Goal: Transaction & Acquisition: Purchase product/service

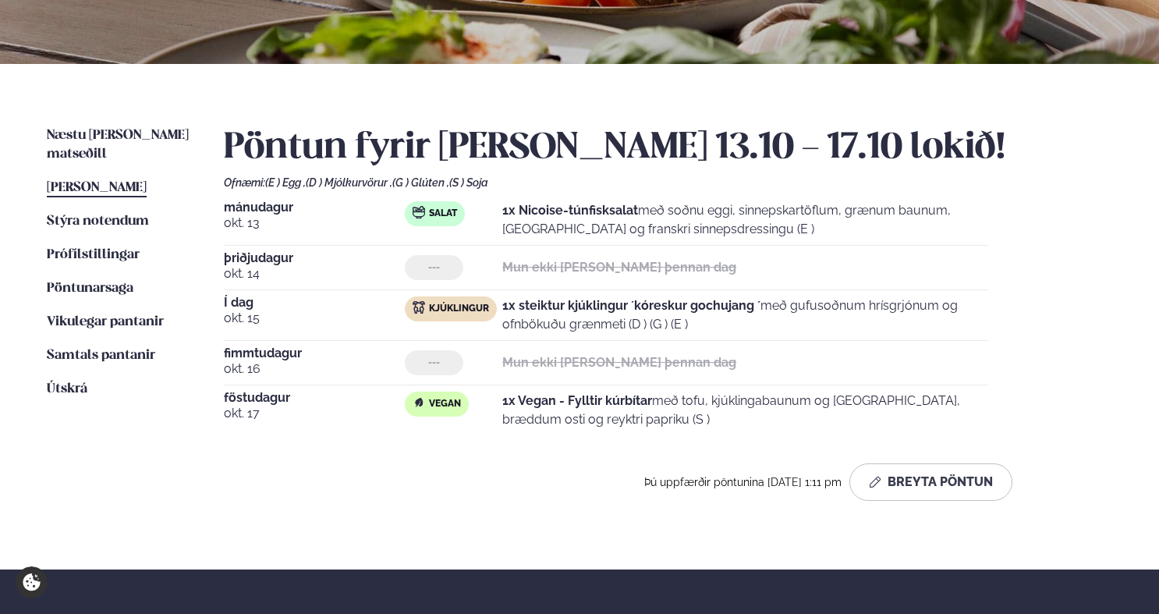
scroll to position [282, 0]
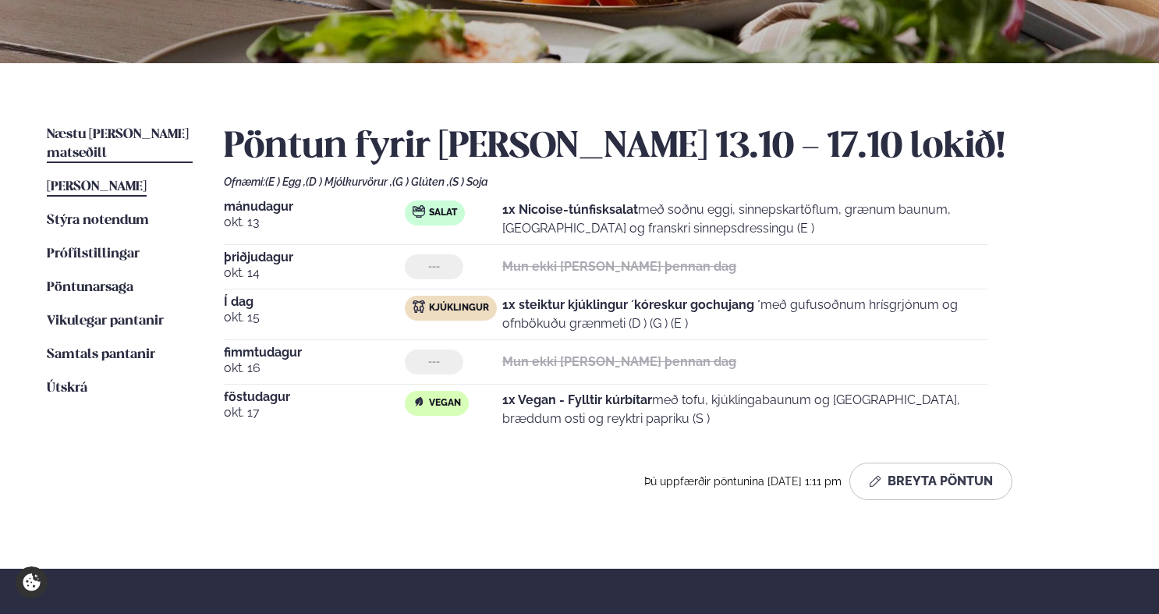
click at [120, 137] on span "Næstu [PERSON_NAME] matseðill" at bounding box center [118, 144] width 142 height 32
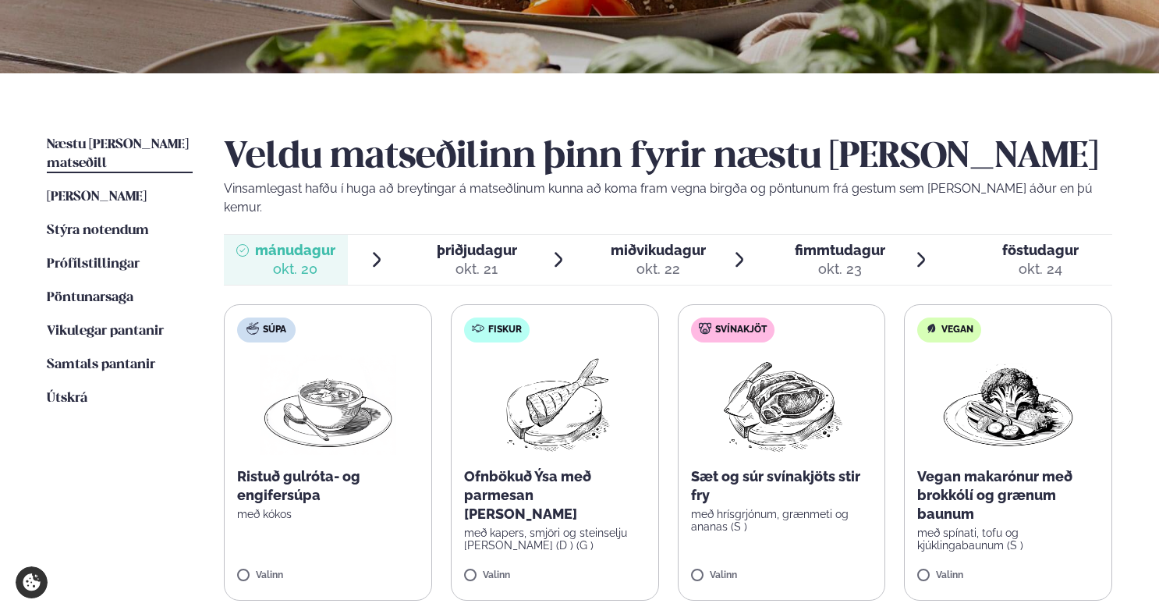
scroll to position [275, 0]
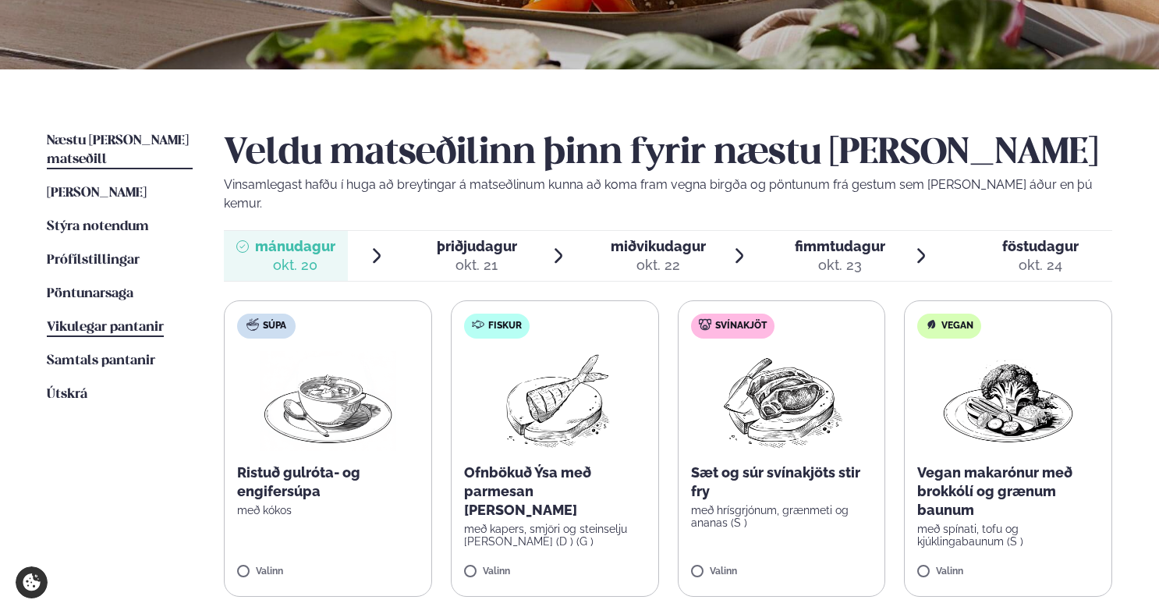
click at [91, 321] on span "Vikulegar pantanir" at bounding box center [105, 327] width 117 height 13
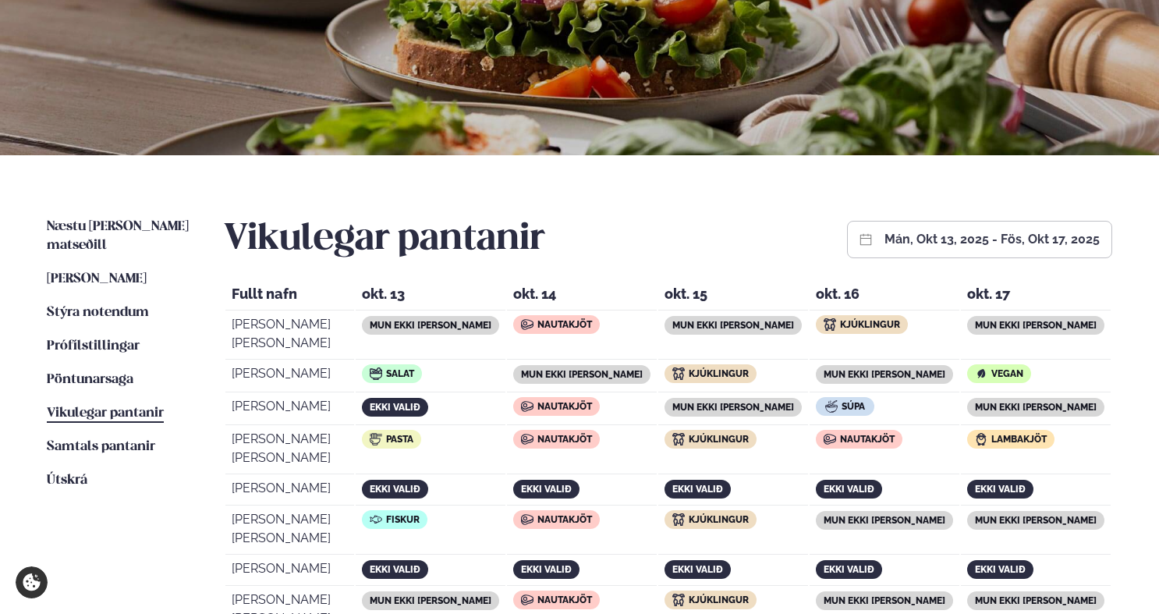
scroll to position [191, 0]
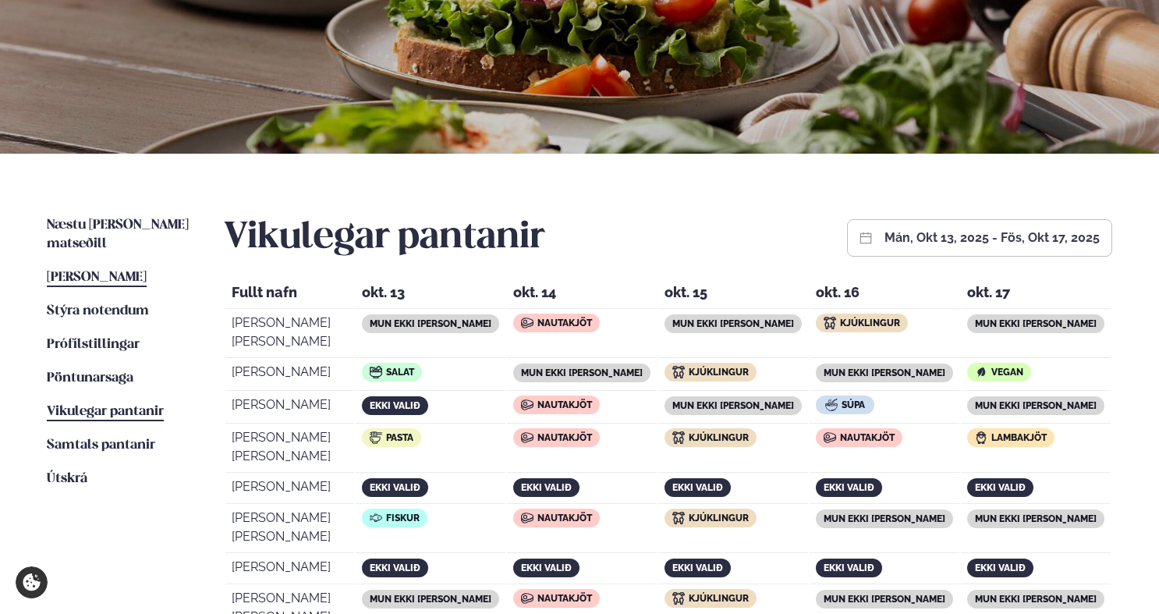
click at [97, 268] on link "[PERSON_NAME] matseðill [PERSON_NAME]" at bounding box center [97, 277] width 100 height 19
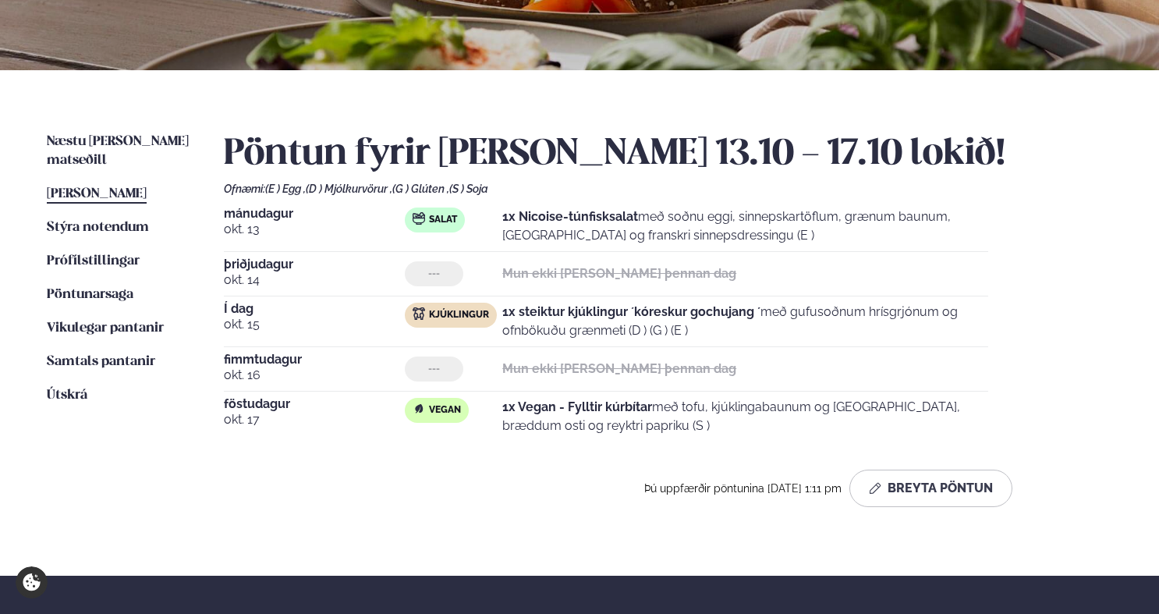
scroll to position [309, 0]
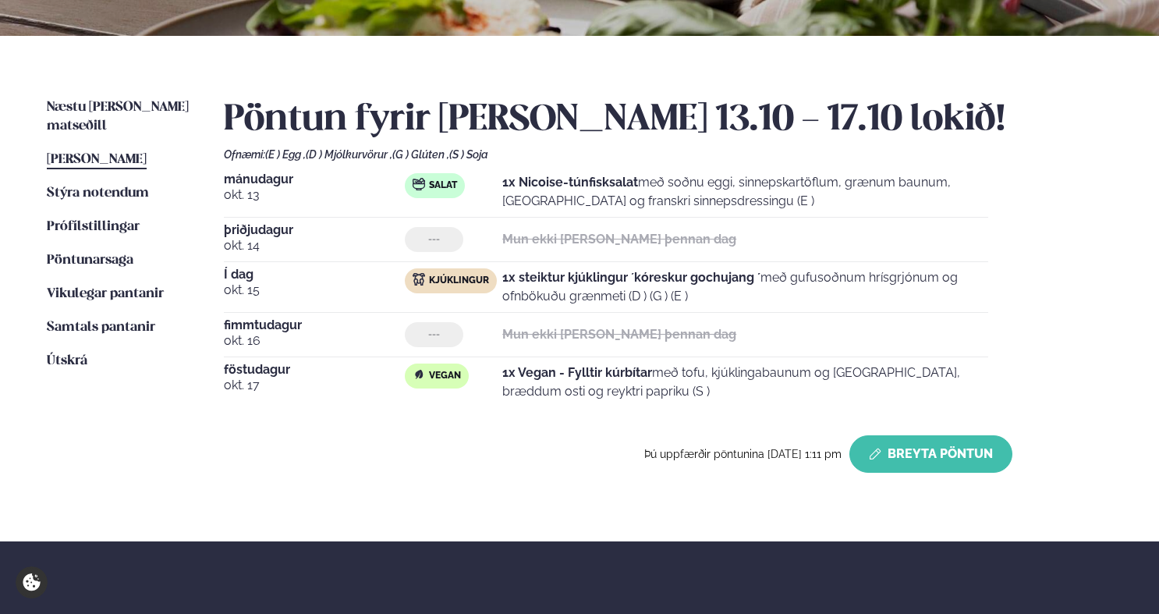
click at [965, 452] on button "Breyta Pöntun" at bounding box center [931, 453] width 163 height 37
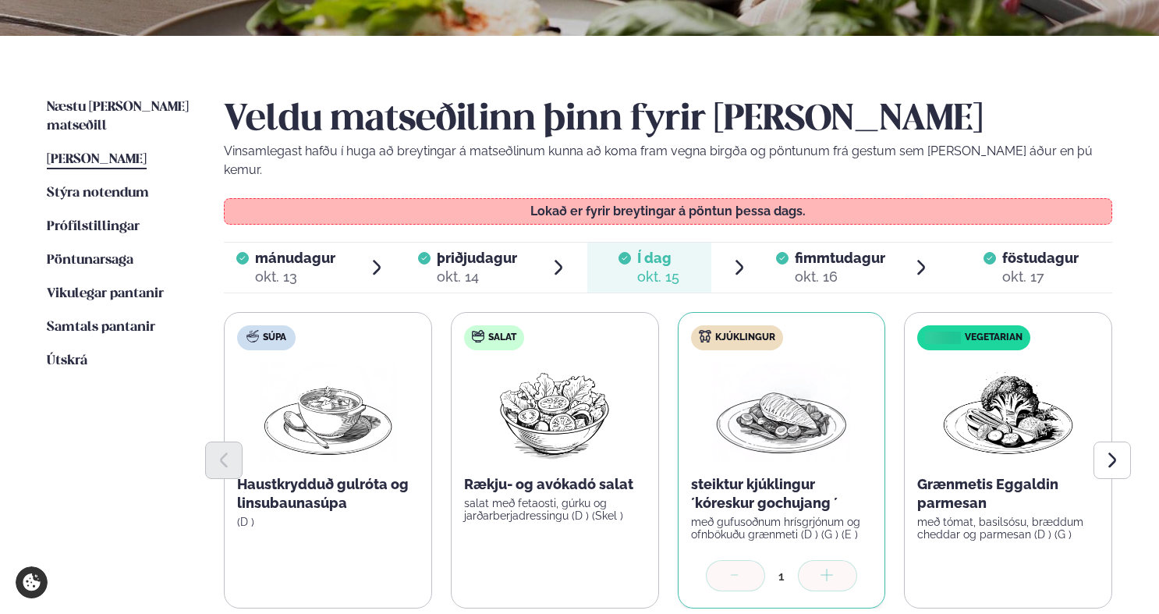
click at [823, 250] on span "fimmtudagur" at bounding box center [840, 258] width 91 height 16
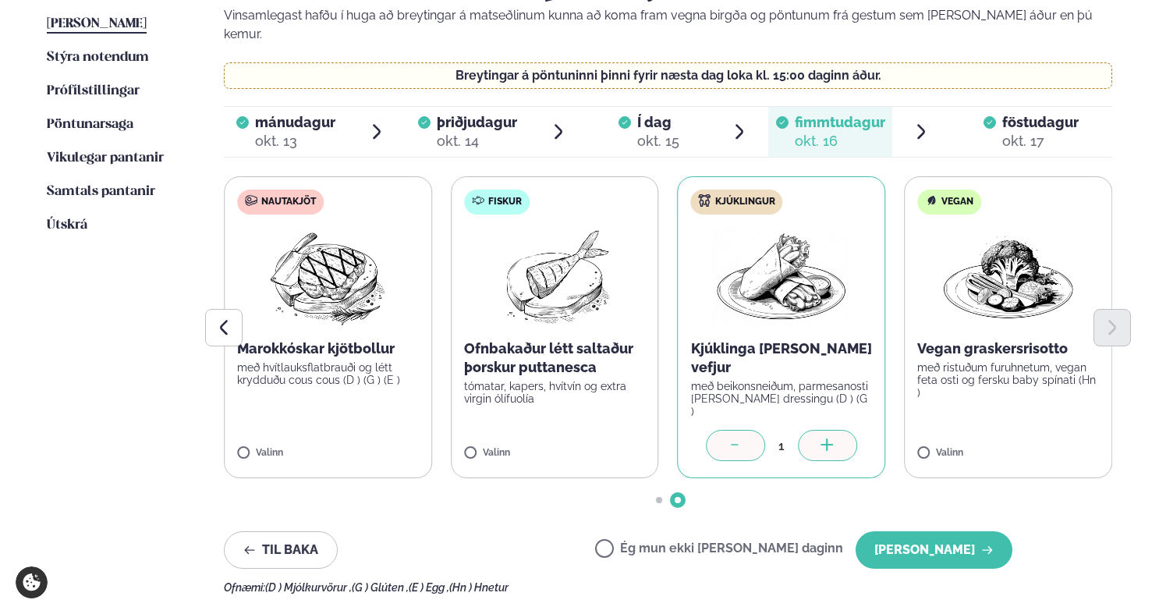
scroll to position [451, 0]
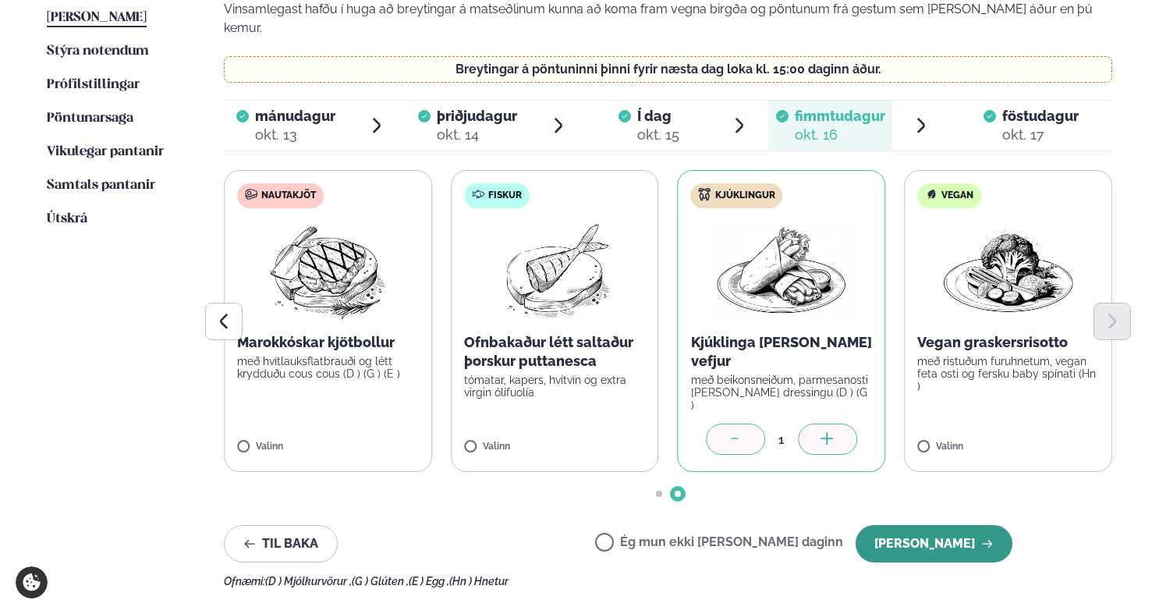
click at [925, 525] on button "[PERSON_NAME]" at bounding box center [934, 543] width 157 height 37
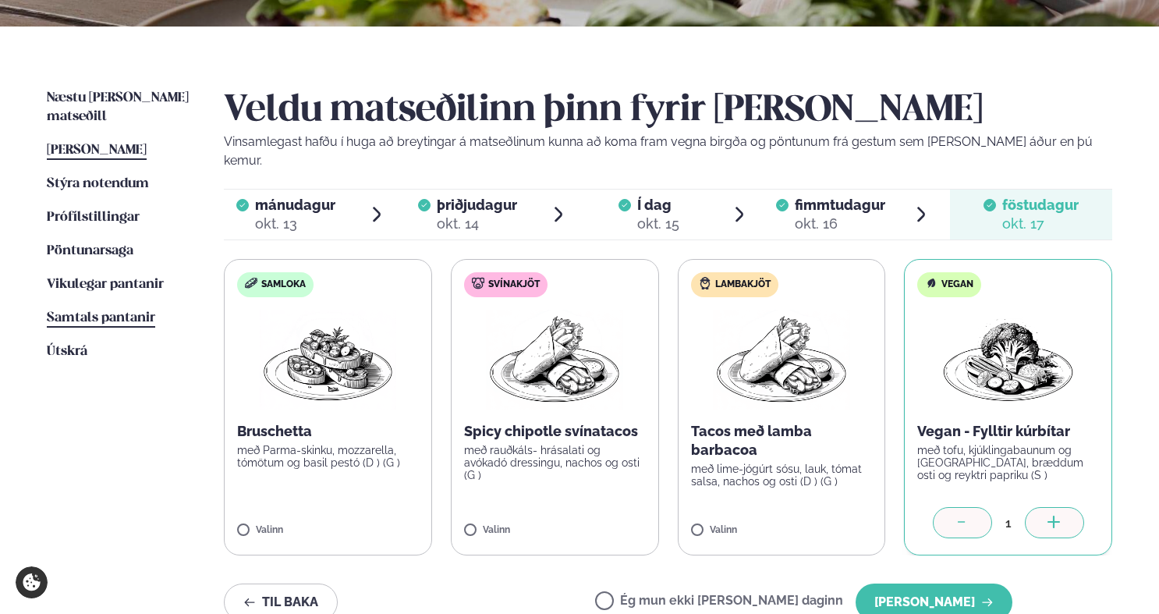
scroll to position [308, 0]
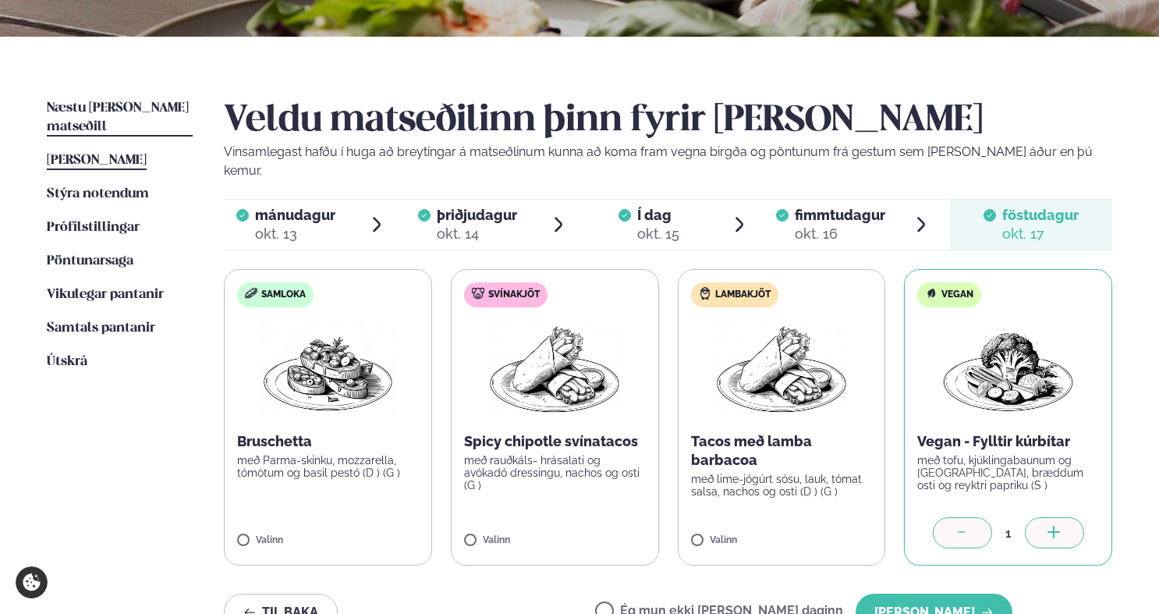
click at [116, 113] on span "Næstu [PERSON_NAME] matseðill" at bounding box center [118, 117] width 142 height 32
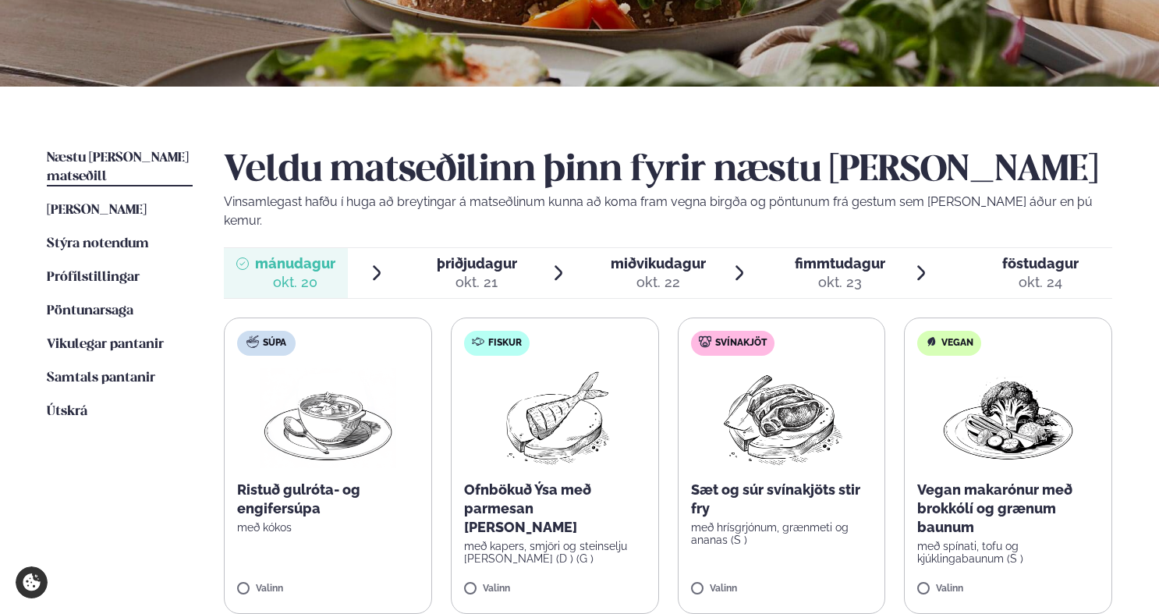
scroll to position [325, 0]
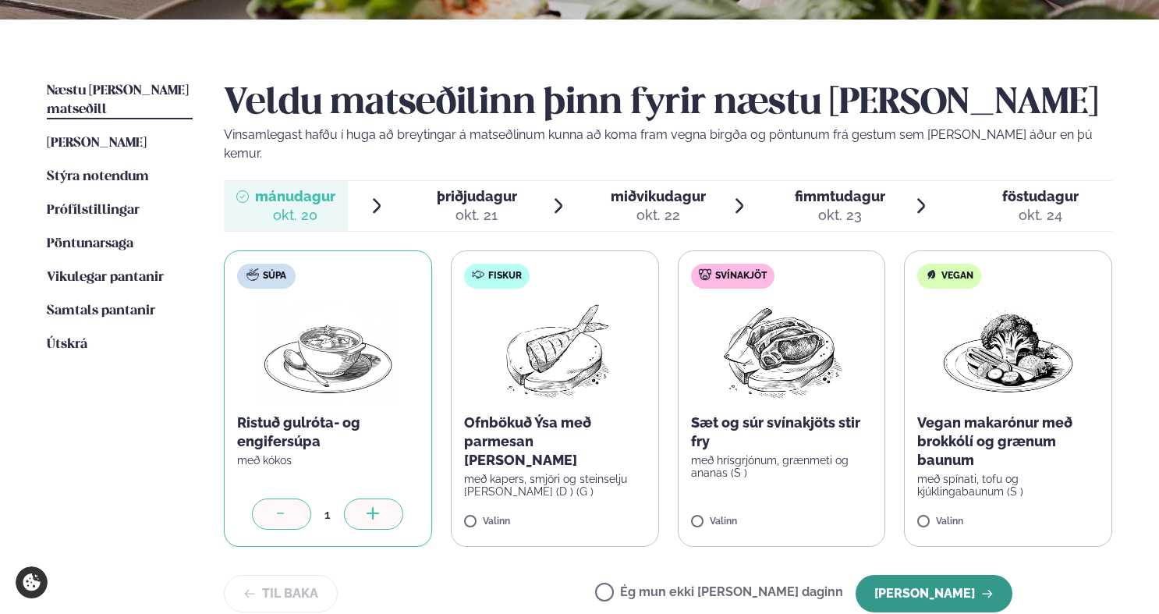
click at [953, 575] on button "[PERSON_NAME]" at bounding box center [934, 593] width 157 height 37
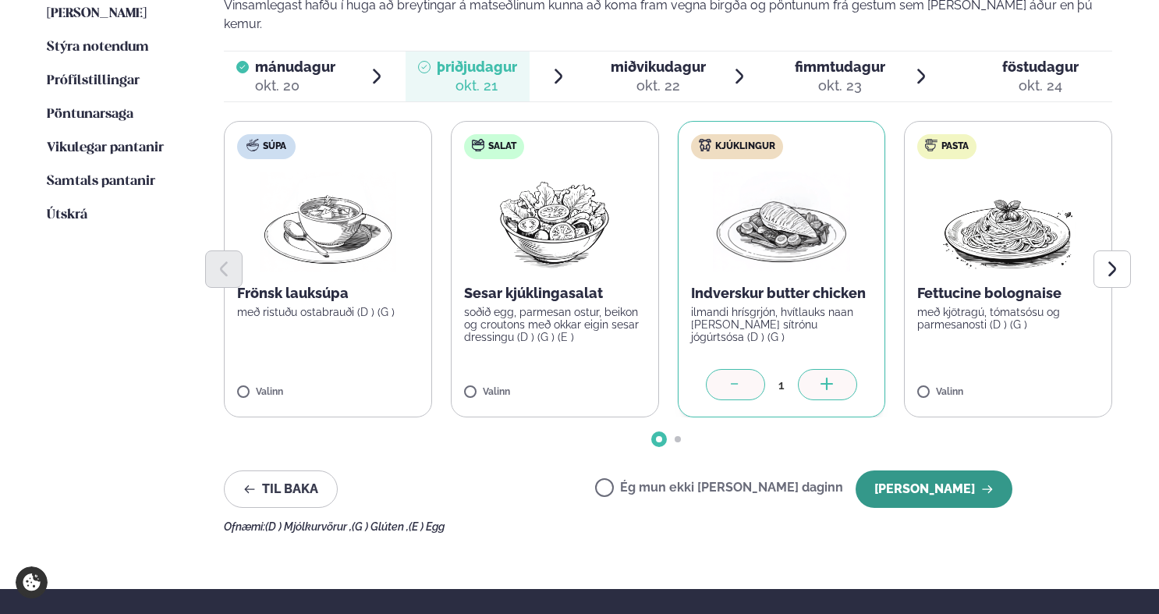
click at [925, 470] on button "[PERSON_NAME]" at bounding box center [934, 488] width 157 height 37
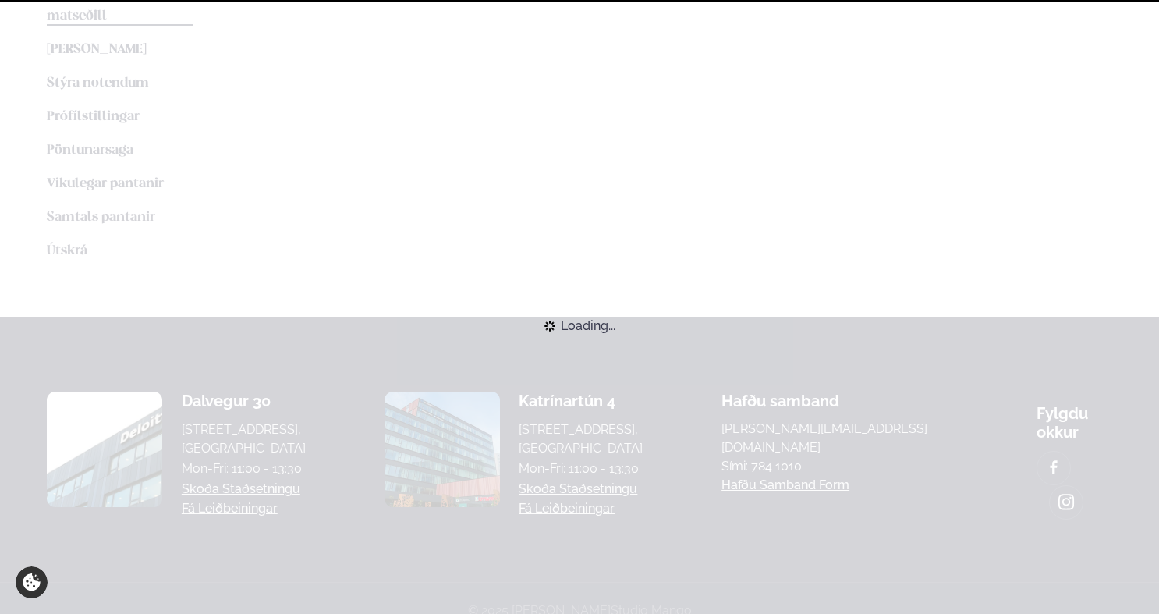
scroll to position [455, 0]
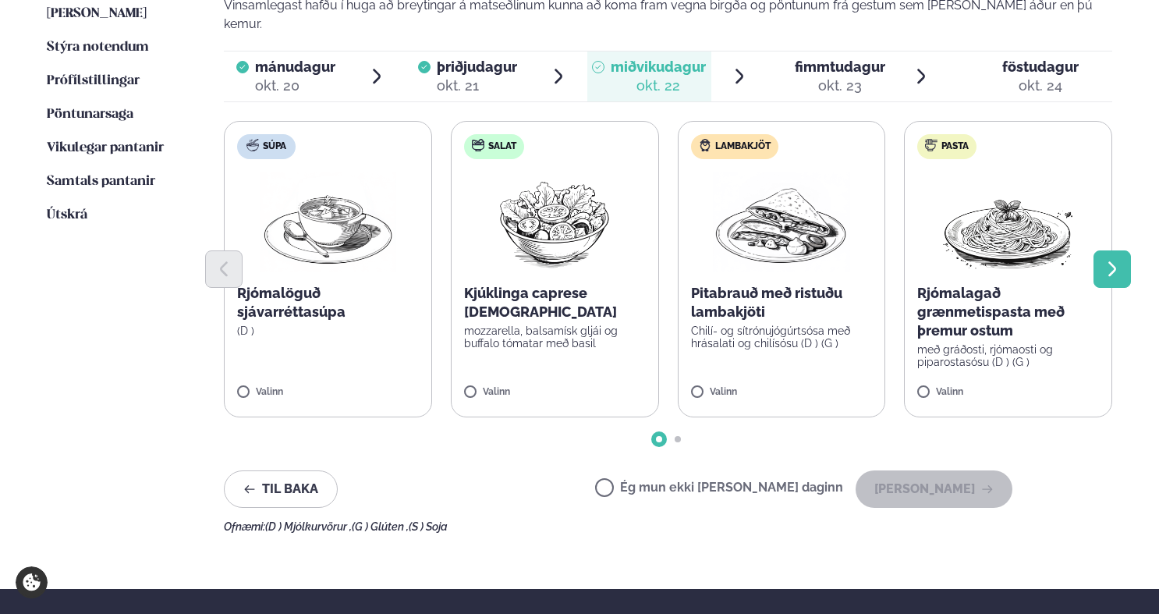
click at [1117, 260] on icon "Next slide" at bounding box center [1112, 269] width 19 height 19
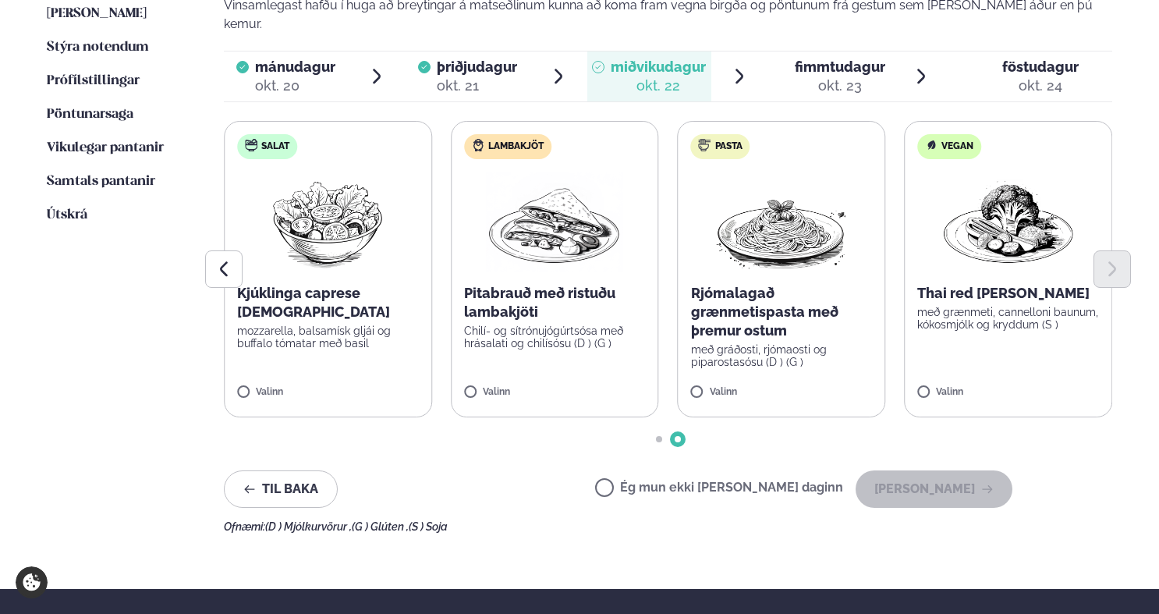
click at [551, 196] on img at bounding box center [554, 222] width 137 height 100
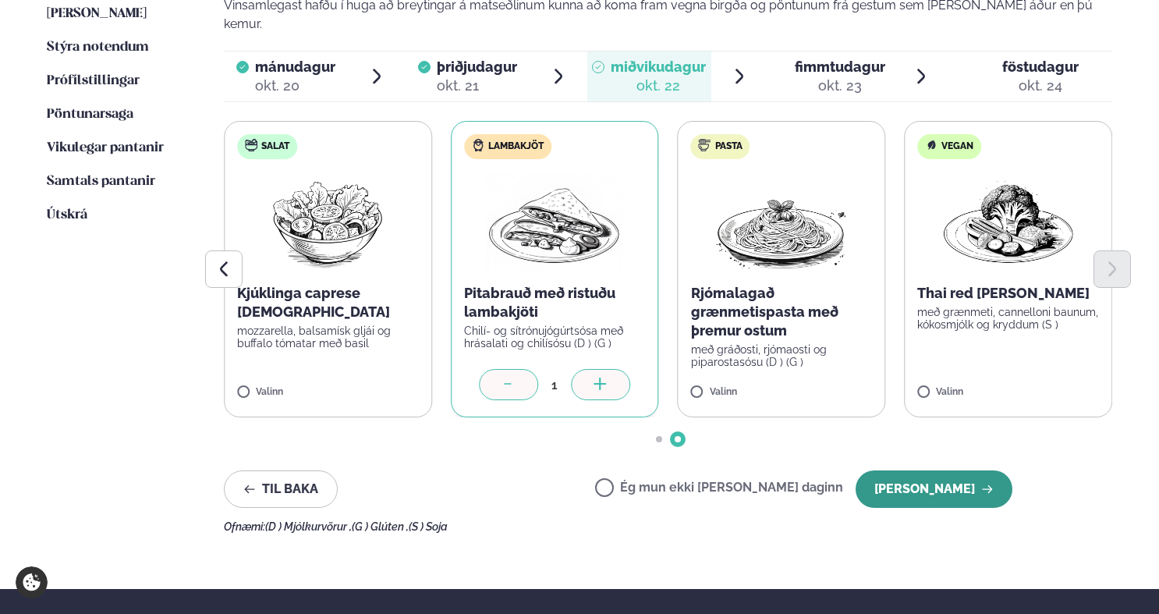
click at [951, 472] on button "[PERSON_NAME]" at bounding box center [934, 488] width 157 height 37
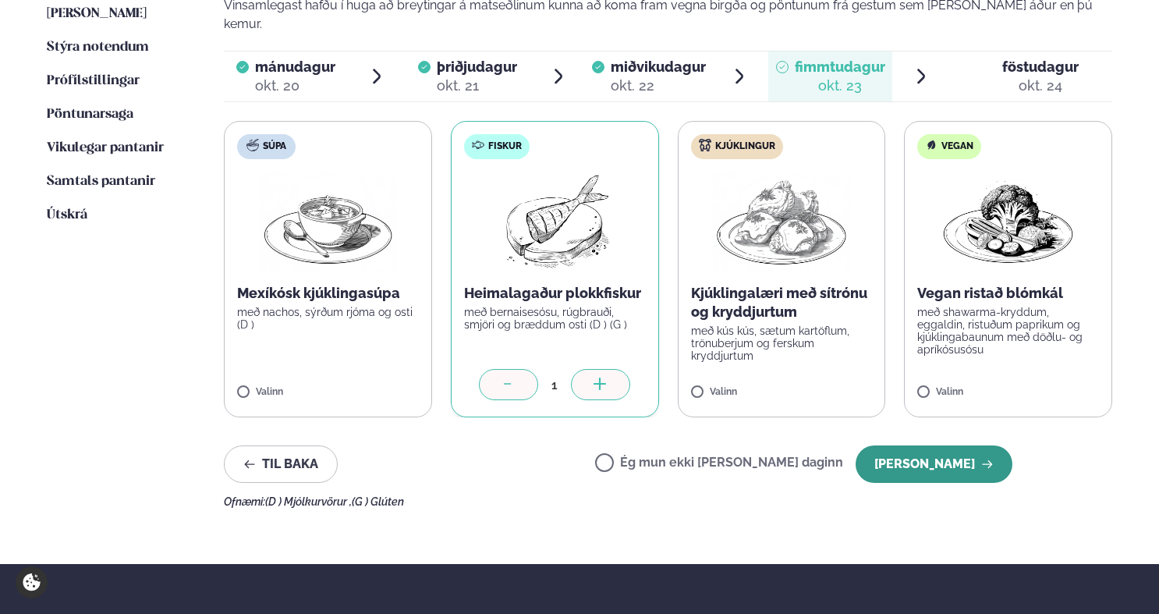
click at [960, 446] on button "[PERSON_NAME]" at bounding box center [934, 464] width 157 height 37
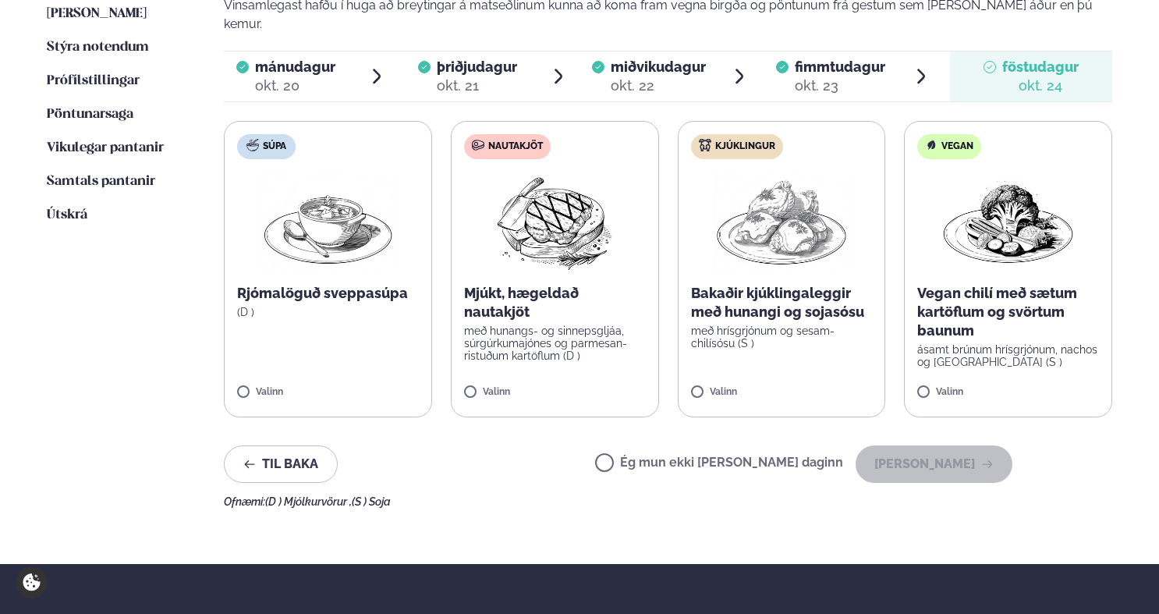
click at [970, 286] on p "Vegan chilí með sætum kartöflum og svörtum baunum" at bounding box center [1009, 312] width 182 height 56
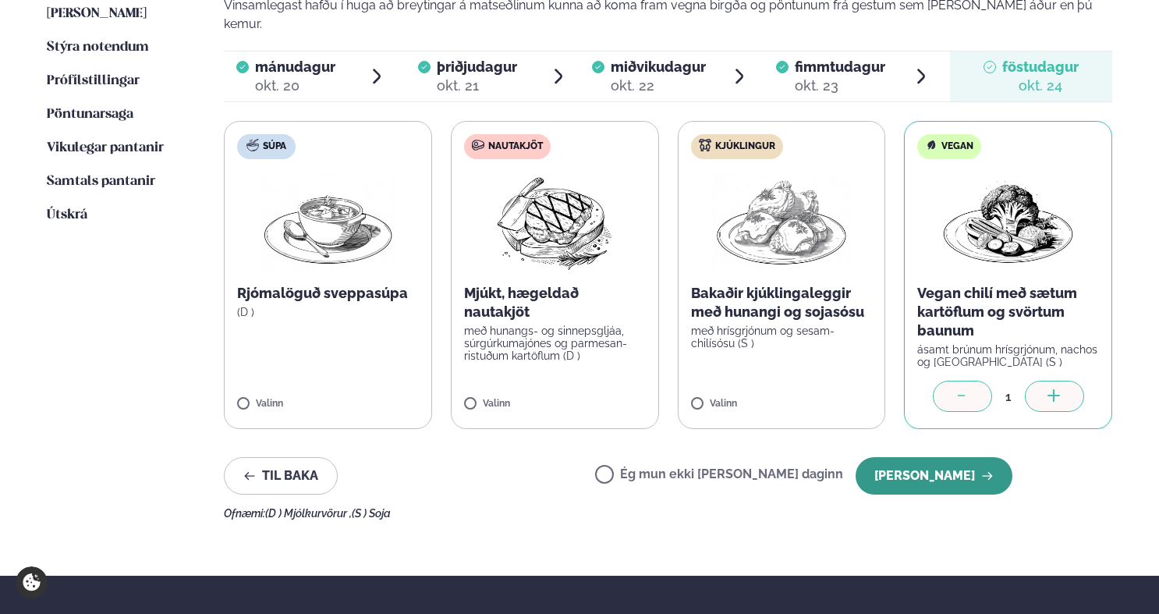
click at [918, 464] on button "[PERSON_NAME]" at bounding box center [934, 475] width 157 height 37
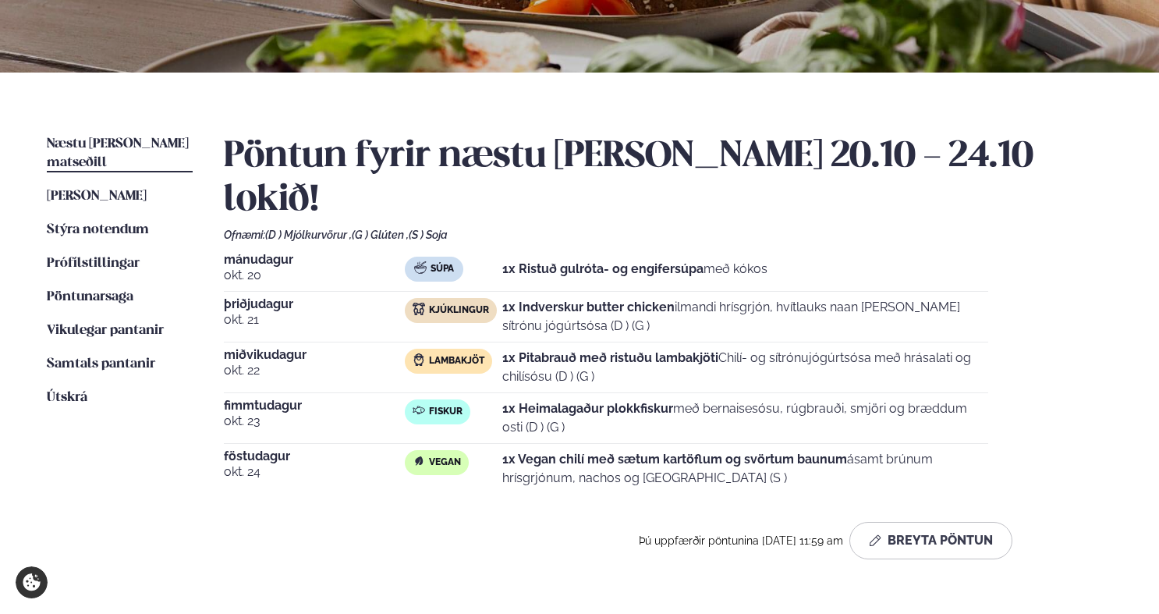
scroll to position [0, 0]
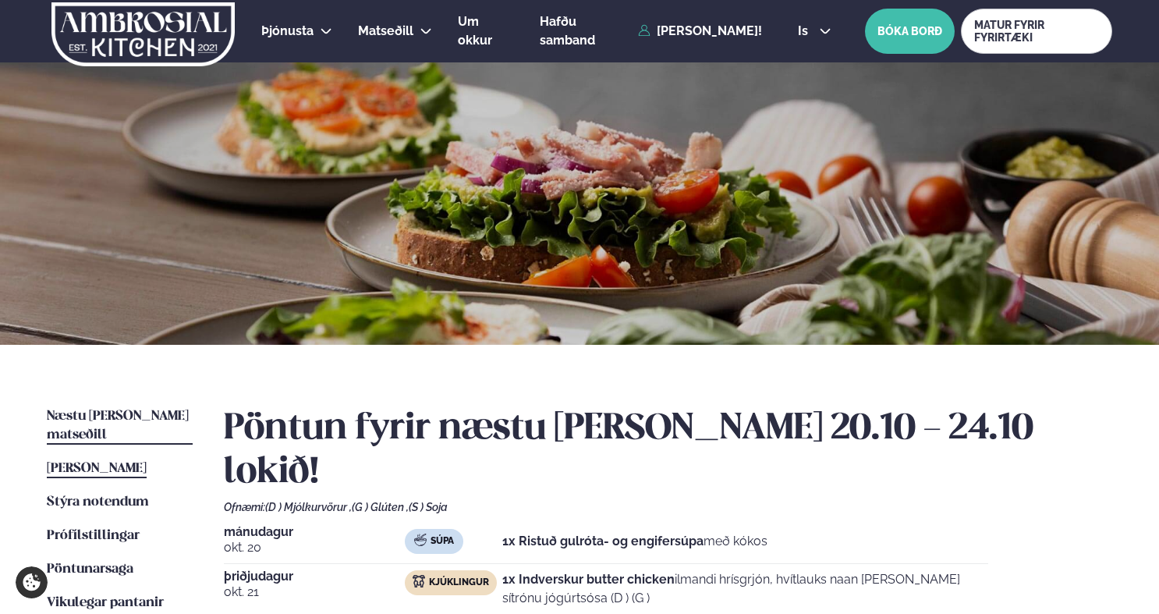
click at [117, 462] on span "[PERSON_NAME]" at bounding box center [97, 468] width 100 height 13
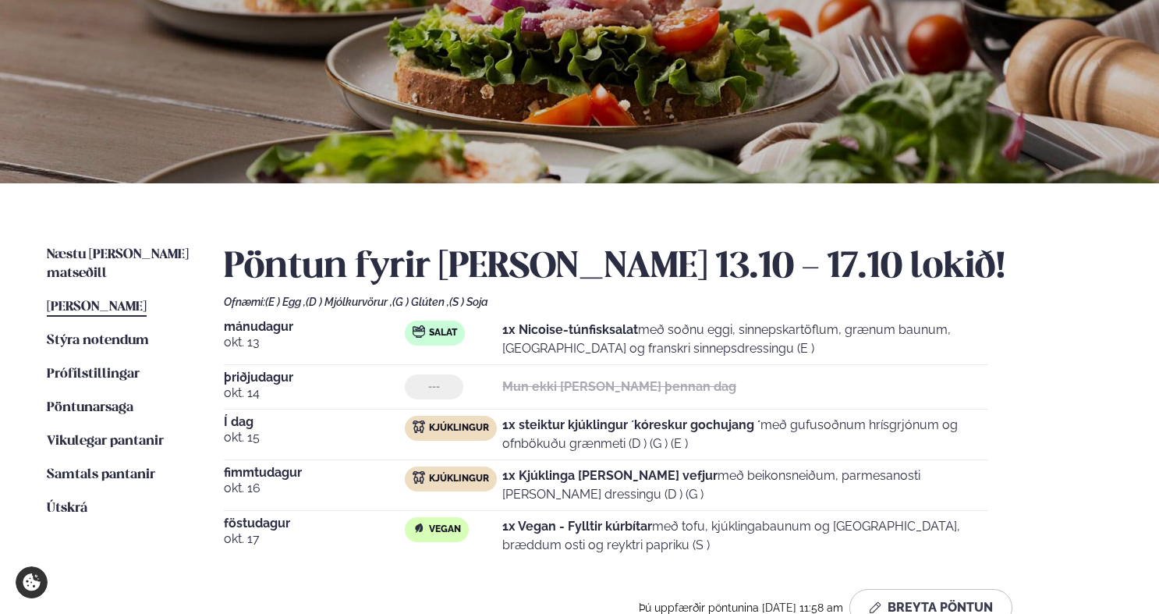
scroll to position [168, 0]
